Goal: Transaction & Acquisition: Download file/media

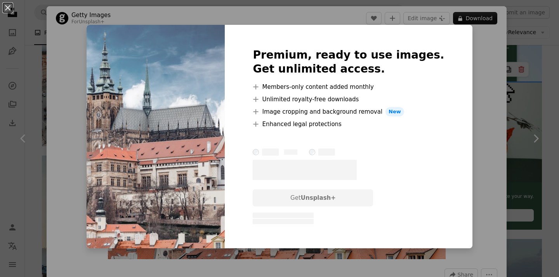
scroll to position [5, 0]
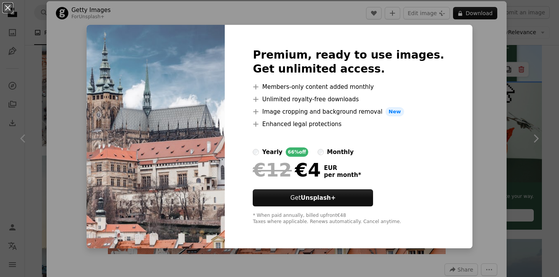
click at [353, 150] on div "monthly" at bounding box center [340, 152] width 27 height 9
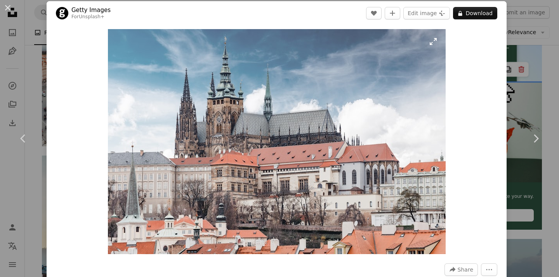
click at [436, 44] on img "Zoom in on this image" at bounding box center [277, 141] width 338 height 225
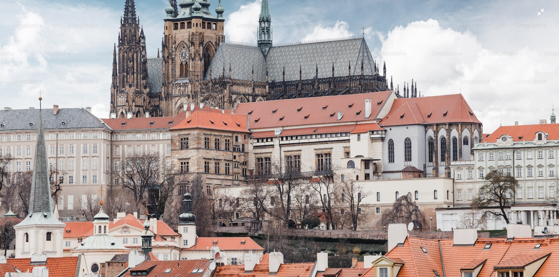
scroll to position [95, 0]
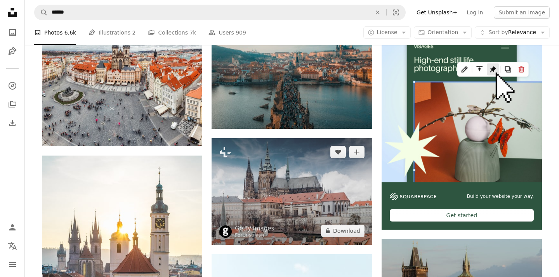
click at [319, 170] on img at bounding box center [292, 191] width 160 height 107
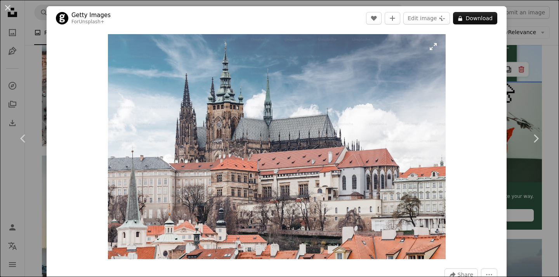
click at [214, 183] on img "Zoom in on this image" at bounding box center [277, 146] width 338 height 225
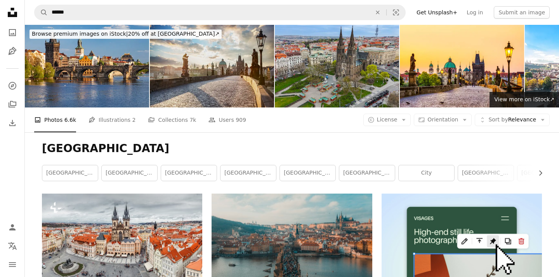
click at [222, 69] on img at bounding box center [212, 66] width 124 height 83
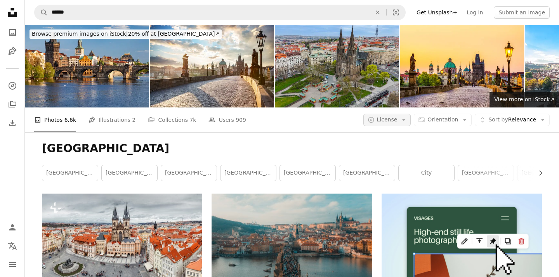
click at [392, 117] on span "License" at bounding box center [387, 119] width 21 height 6
click at [388, 176] on link "Free" at bounding box center [403, 182] width 64 height 14
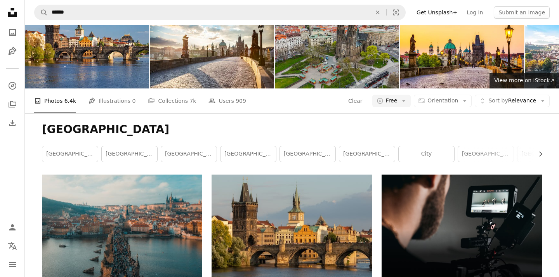
scroll to position [98, 0]
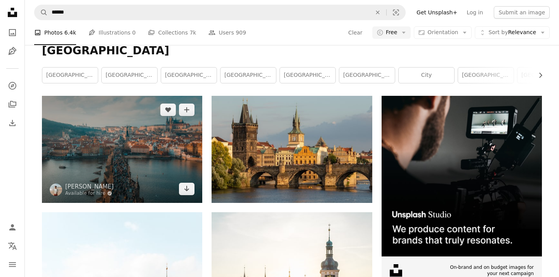
click at [168, 143] on img at bounding box center [122, 149] width 160 height 107
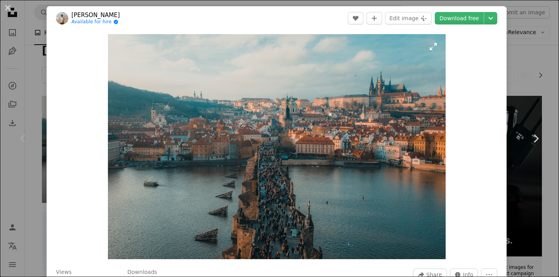
click at [268, 167] on img "Zoom in on this image" at bounding box center [277, 146] width 338 height 225
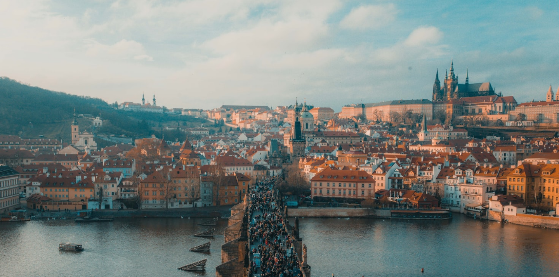
scroll to position [48, 0]
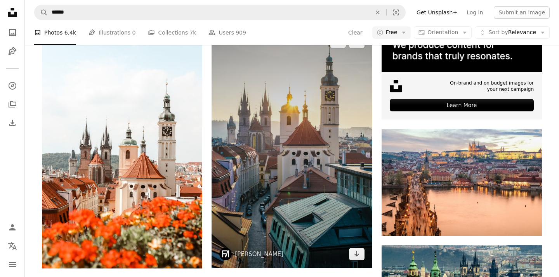
scroll to position [314, 0]
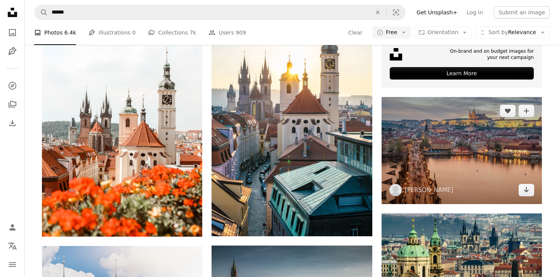
click at [446, 142] on img at bounding box center [462, 150] width 160 height 107
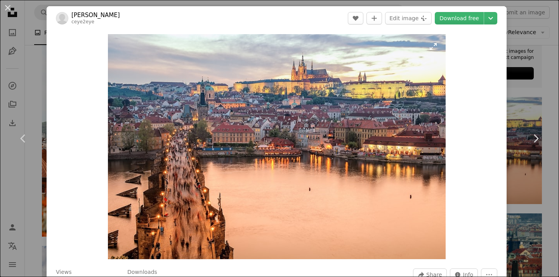
click at [214, 171] on img "Zoom in on this image" at bounding box center [277, 146] width 338 height 225
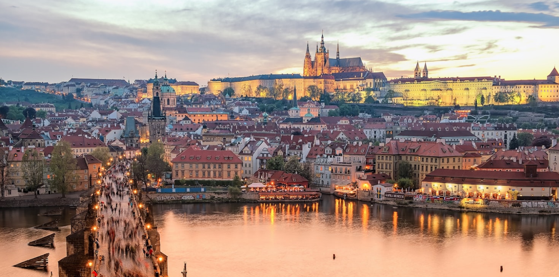
scroll to position [48, 0]
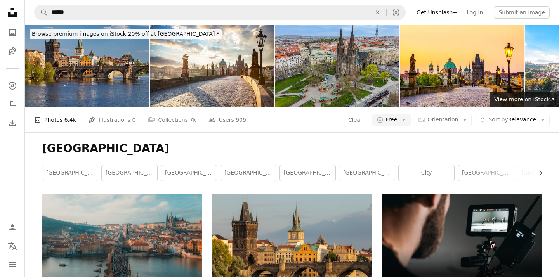
click at [105, 73] on img at bounding box center [87, 66] width 124 height 83
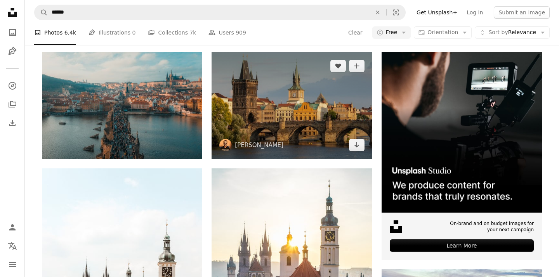
scroll to position [143, 0]
